Goal: Information Seeking & Learning: Learn about a topic

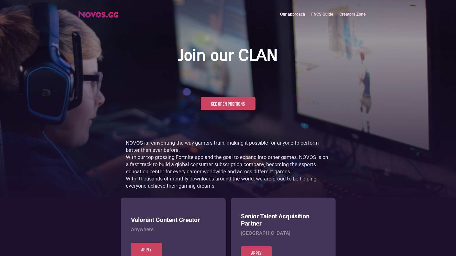
scroll to position [249, 0]
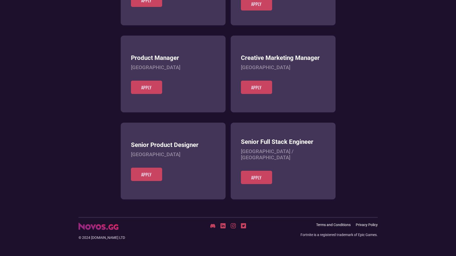
scroll to position [197, 0]
